Goal: Find specific page/section: Find specific page/section

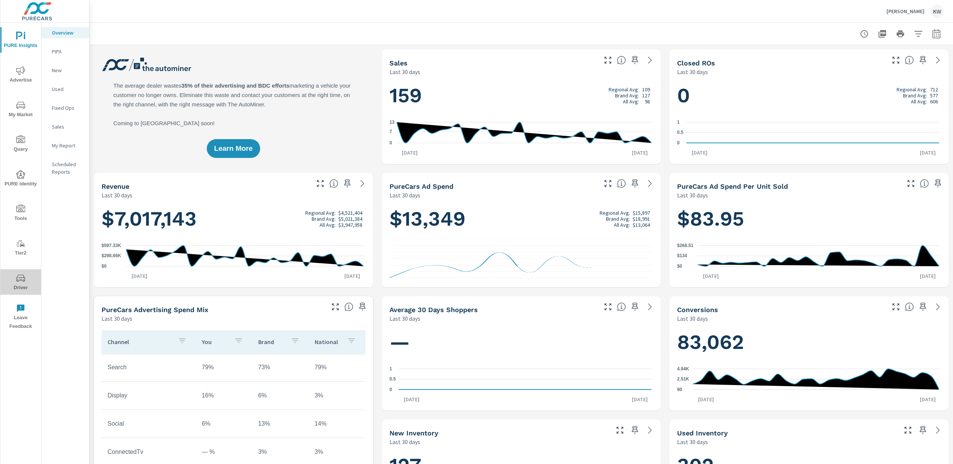
click at [19, 284] on span "Driver" at bounding box center [21, 283] width 36 height 18
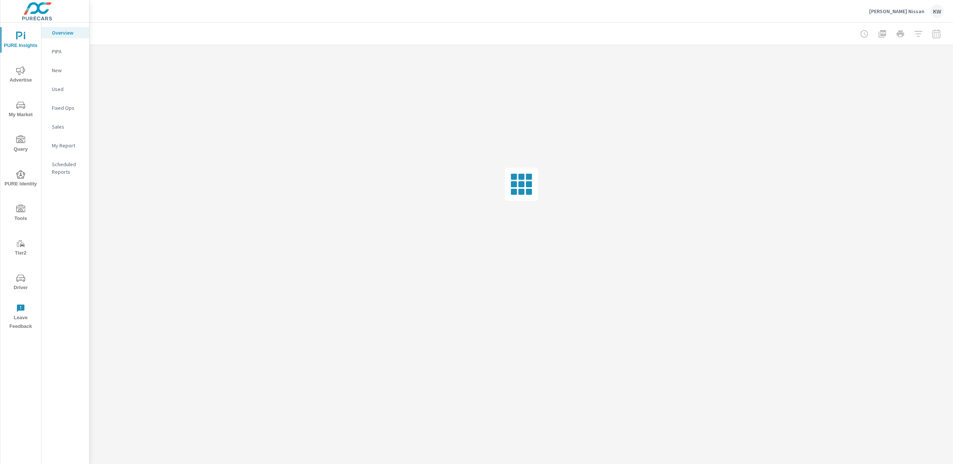
click at [19, 285] on span "Driver" at bounding box center [21, 283] width 36 height 18
click at [21, 285] on span "Driver" at bounding box center [21, 283] width 36 height 18
